Goal: Task Accomplishment & Management: Use online tool/utility

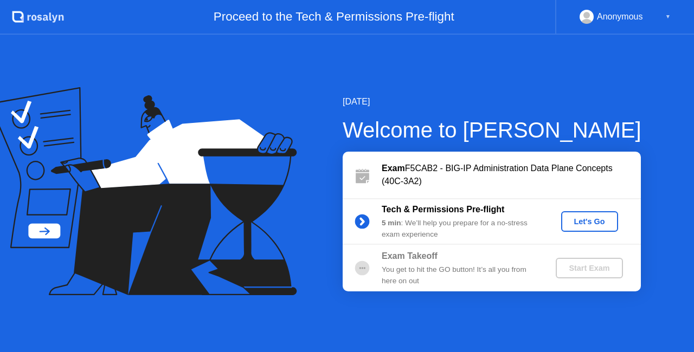
click at [590, 219] on div "Let's Go" at bounding box center [589, 221] width 48 height 9
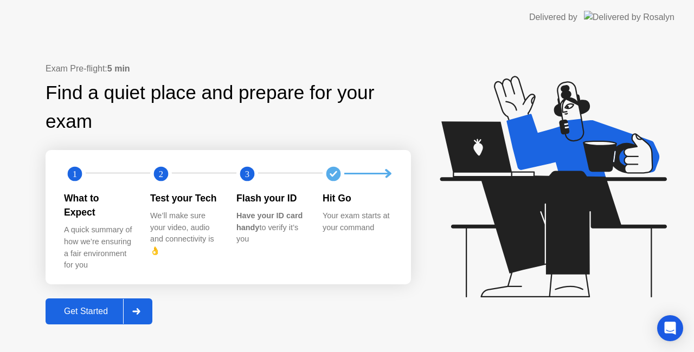
click at [80, 307] on div "Get Started" at bounding box center [86, 312] width 74 height 10
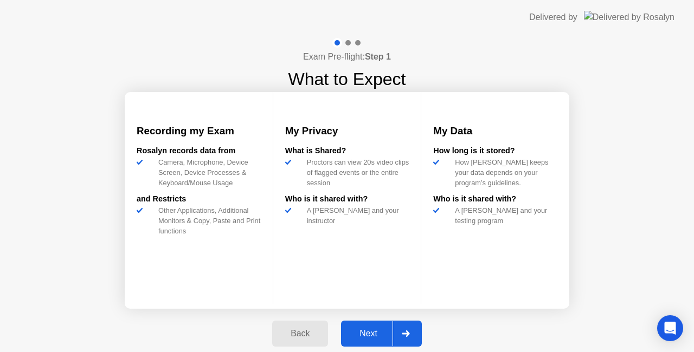
click at [359, 334] on div "Next" at bounding box center [368, 334] width 48 height 10
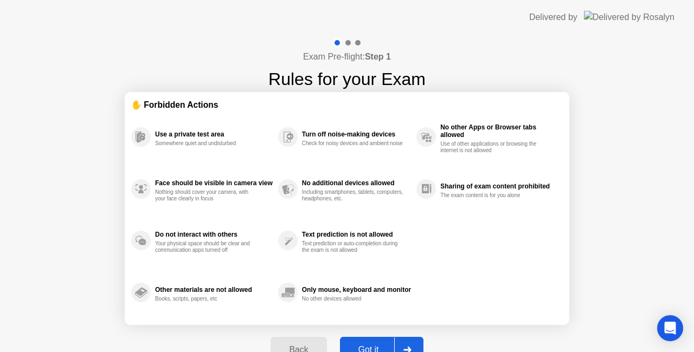
click at [370, 345] on div "Got it" at bounding box center [368, 350] width 51 height 10
select select "**********"
select select "*******"
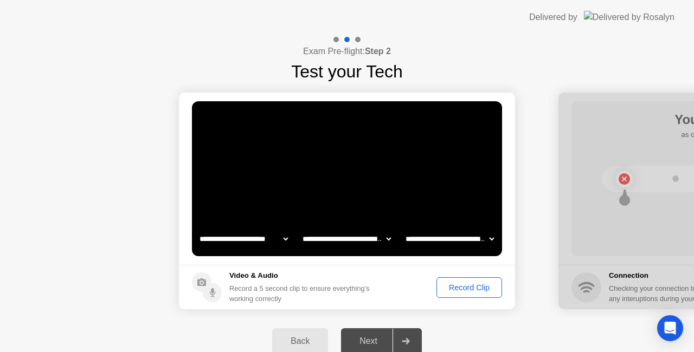
click at [469, 287] on div "Record Clip" at bounding box center [469, 287] width 58 height 9
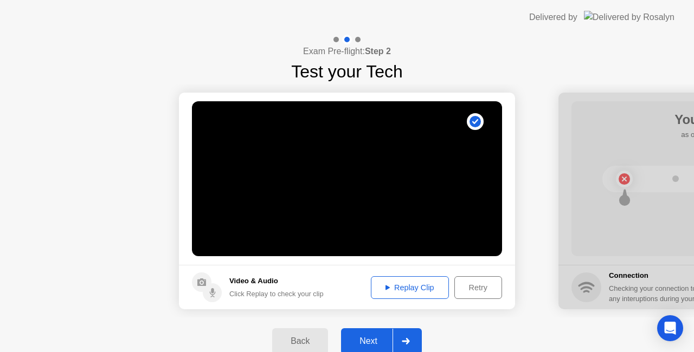
click at [363, 337] on div "Next" at bounding box center [368, 342] width 48 height 10
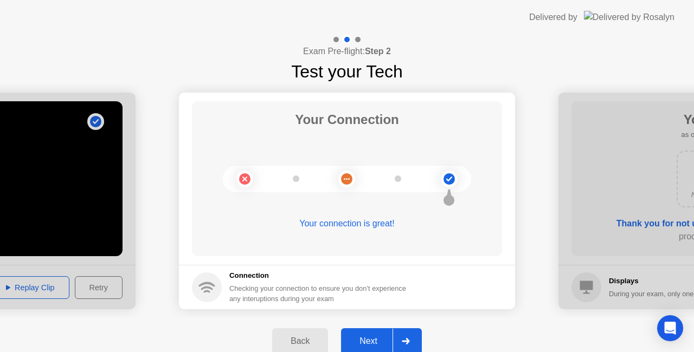
click at [373, 337] on div "Next" at bounding box center [368, 342] width 48 height 10
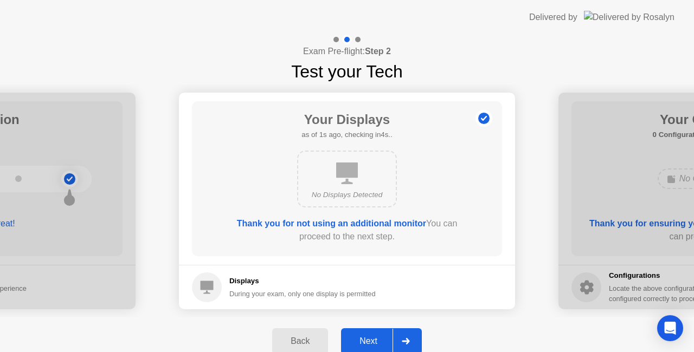
click at [376, 337] on div "Next" at bounding box center [368, 342] width 48 height 10
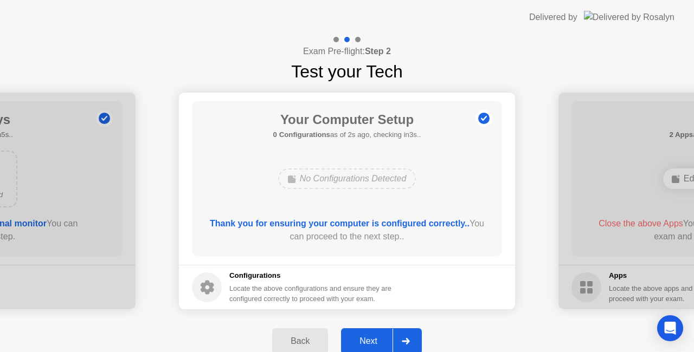
click at [376, 337] on div "Next" at bounding box center [368, 342] width 48 height 10
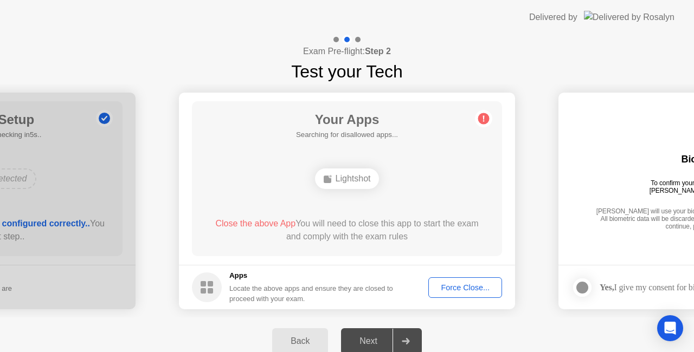
click at [469, 287] on div "Force Close..." at bounding box center [465, 287] width 66 height 9
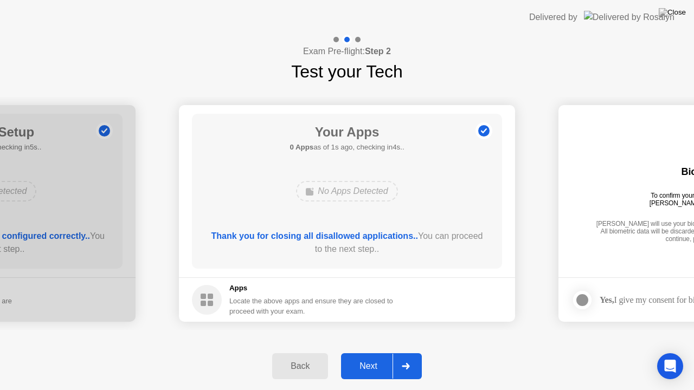
click at [366, 352] on div "Next" at bounding box center [368, 366] width 48 height 10
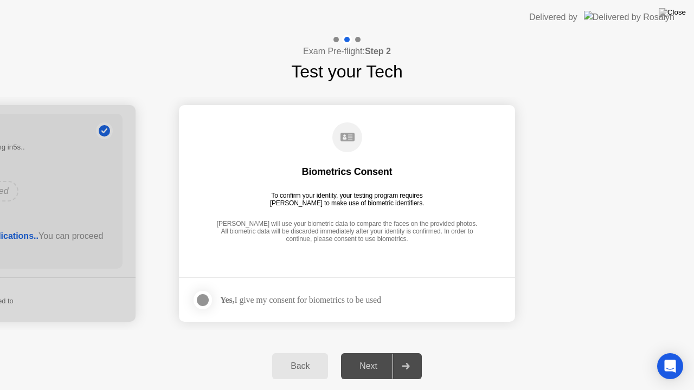
click at [209, 302] on div at bounding box center [202, 300] width 13 height 13
click at [365, 352] on div "Next" at bounding box center [368, 366] width 48 height 10
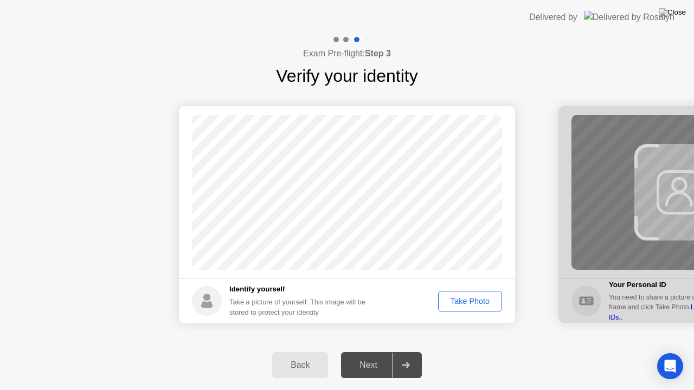
click at [483, 305] on div "Take Photo" at bounding box center [470, 301] width 56 height 9
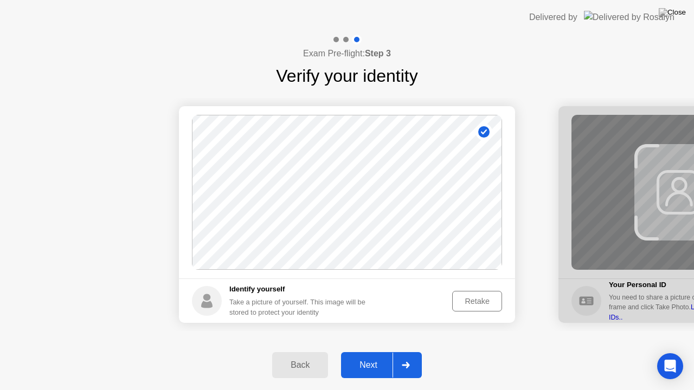
click at [366, 352] on div "Next" at bounding box center [368, 365] width 48 height 10
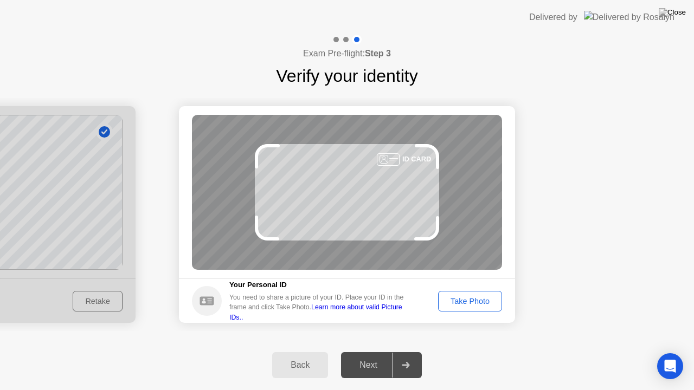
click at [469, 298] on div "Take Photo" at bounding box center [470, 301] width 56 height 9
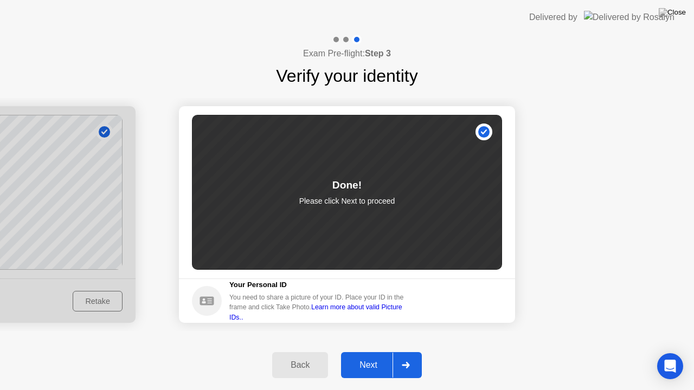
click at [364, 352] on button "Next" at bounding box center [381, 365] width 81 height 26
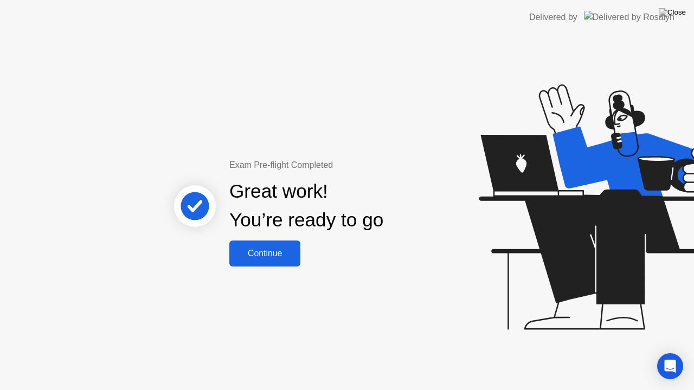
click at [251, 258] on div "Continue" at bounding box center [264, 254] width 64 height 10
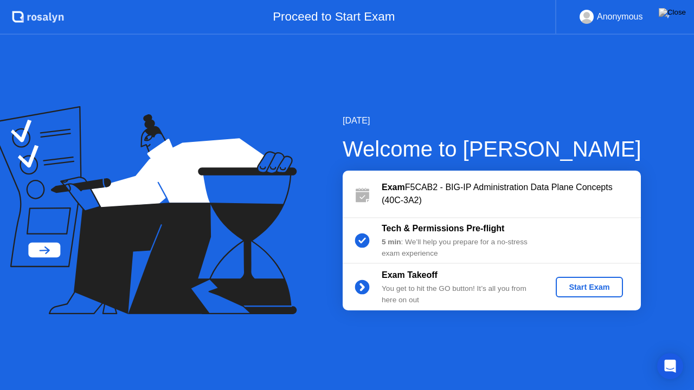
click at [585, 292] on div "Start Exam" at bounding box center [589, 287] width 58 height 9
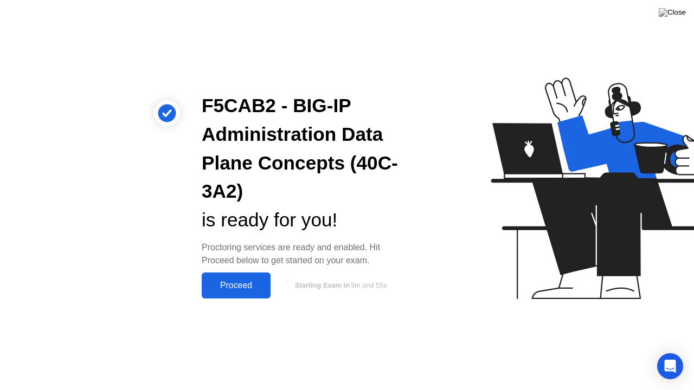
click at [242, 281] on div "Proceed" at bounding box center [236, 286] width 62 height 10
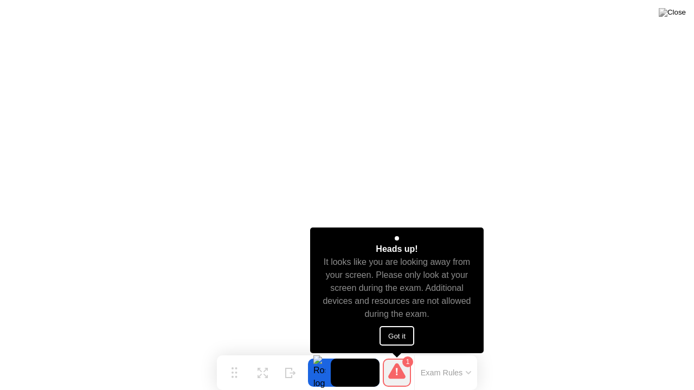
click at [403, 338] on button "Got it" at bounding box center [396, 336] width 35 height 20
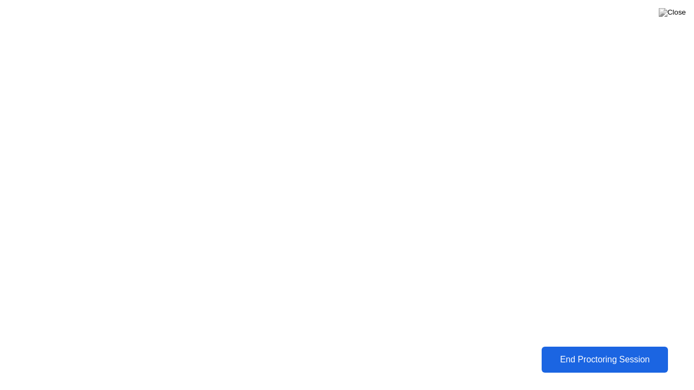
click at [591, 352] on div "End Proctoring Session" at bounding box center [605, 360] width 120 height 10
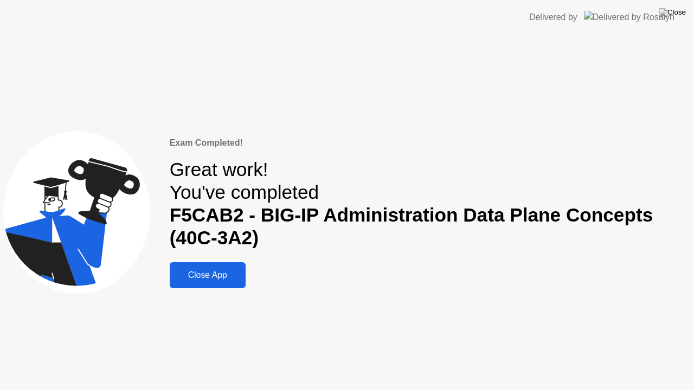
click at [203, 289] on div "Exam Completed! Great work! You've completed F5CAB2 - BIG-IP Administration Dat…" at bounding box center [347, 212] width 694 height 355
click at [215, 268] on button "Close App" at bounding box center [208, 275] width 76 height 26
